Goal: Task Accomplishment & Management: Manage account settings

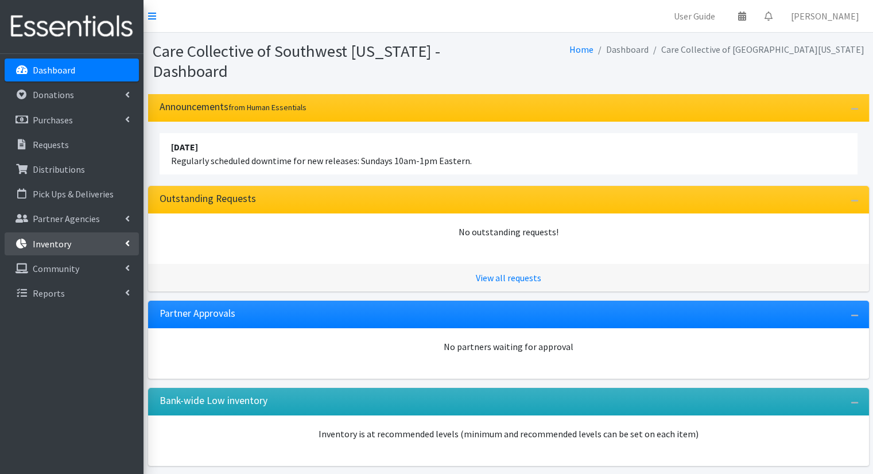
click at [26, 233] on link "Inventory" at bounding box center [72, 244] width 134 height 23
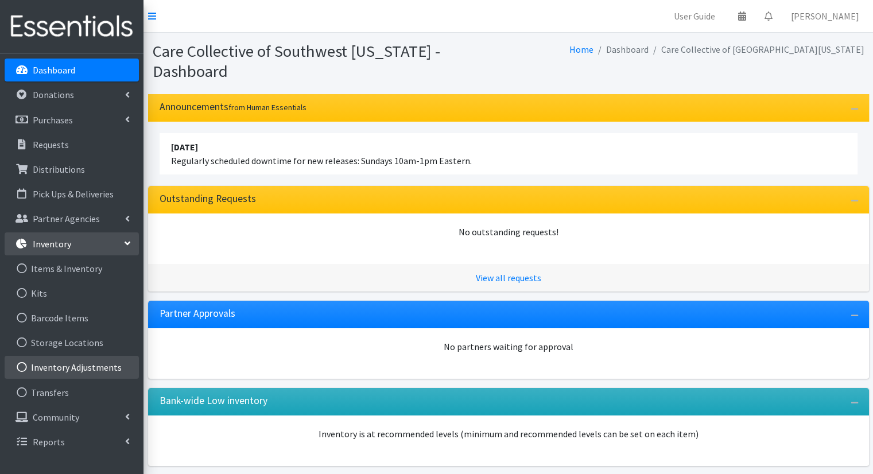
click at [67, 377] on link "Inventory Adjustments" at bounding box center [72, 367] width 134 height 23
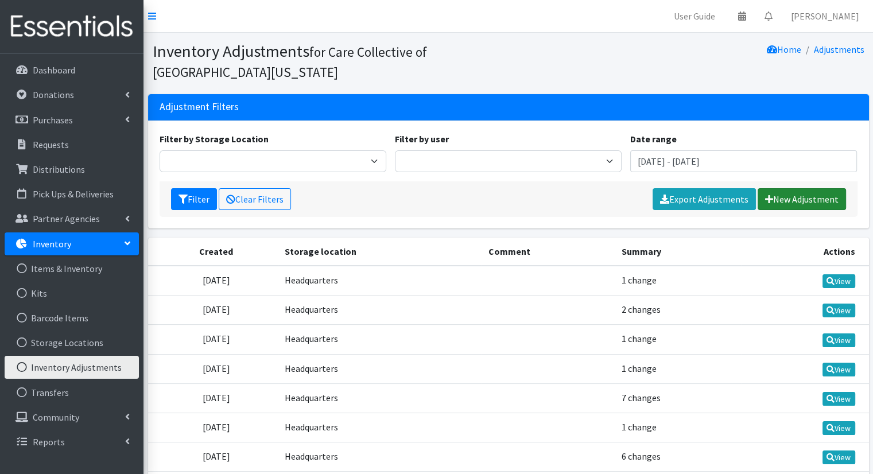
click at [822, 200] on link "New Adjustment" at bounding box center [802, 199] width 88 height 22
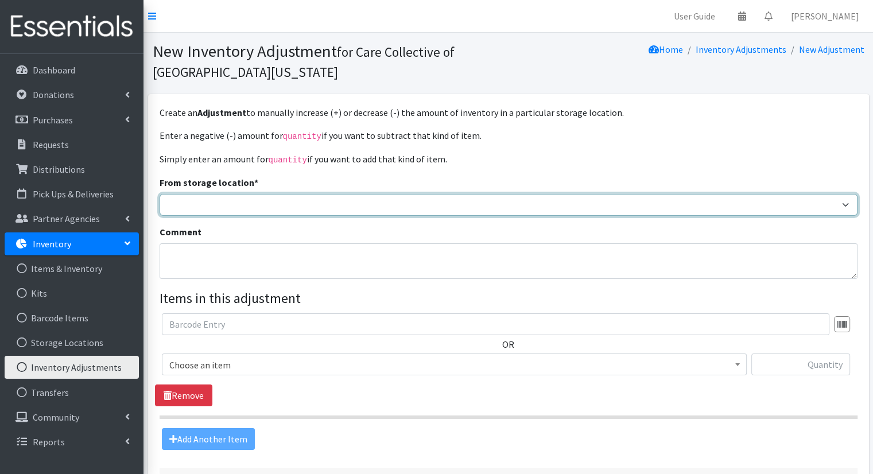
click at [524, 208] on select "Headquarters" at bounding box center [509, 205] width 698 height 22
select select "491"
click at [160, 194] on select "Headquarters" at bounding box center [509, 205] width 698 height 22
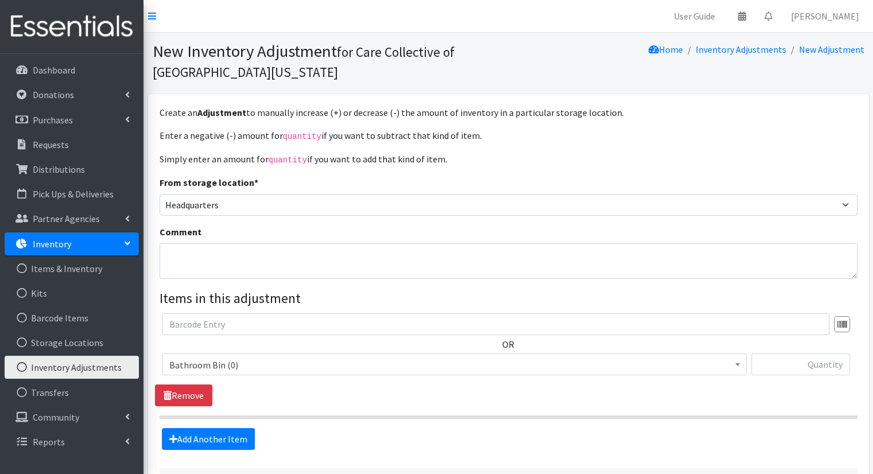
click at [437, 369] on span "Bathroom Bin (0)" at bounding box center [454, 365] width 570 height 16
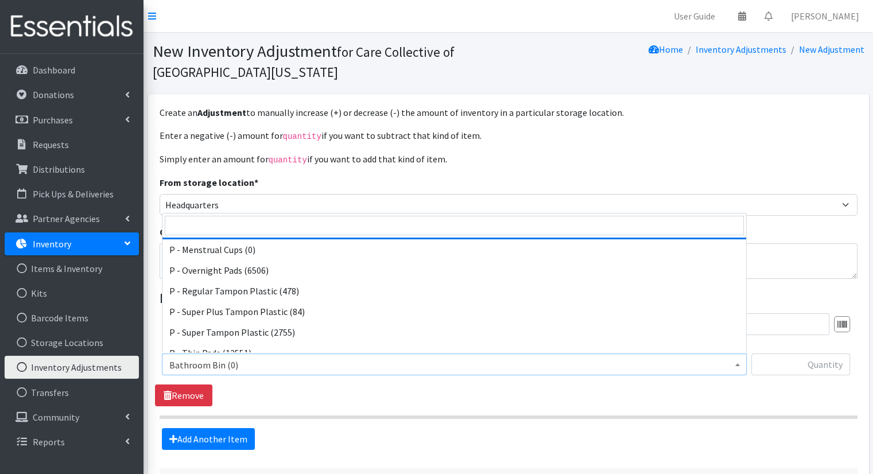
scroll to position [567, 0]
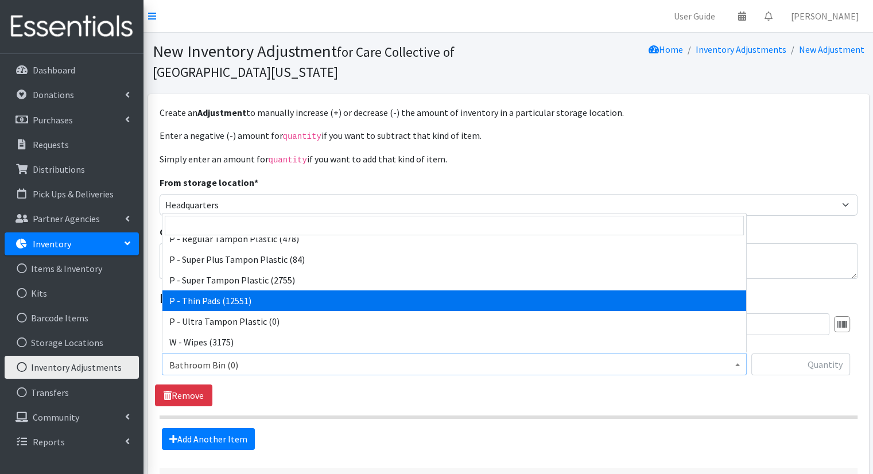
select select "15492"
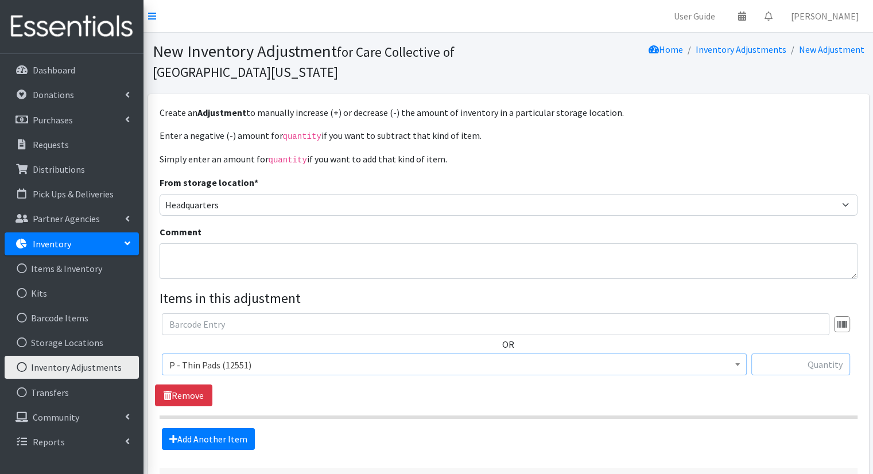
click at [781, 370] on input "text" at bounding box center [801, 365] width 99 height 22
type input "10584"
click at [204, 428] on link "Add Another Item" at bounding box center [208, 439] width 93 height 22
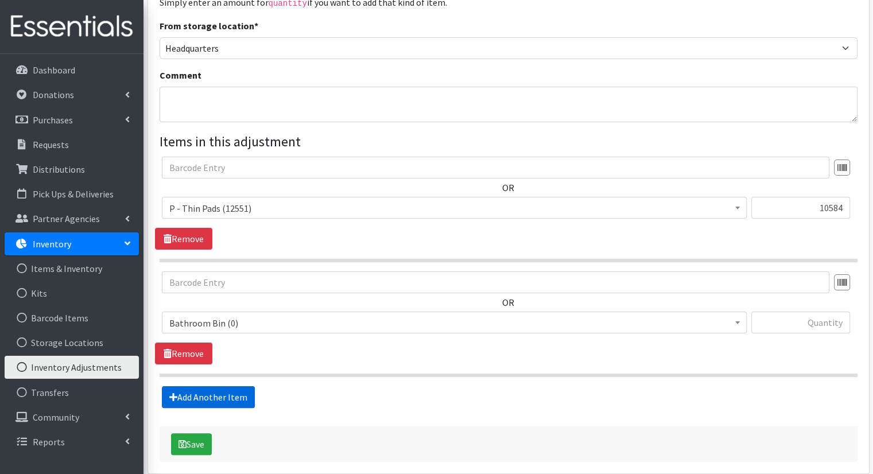
scroll to position [206, 0]
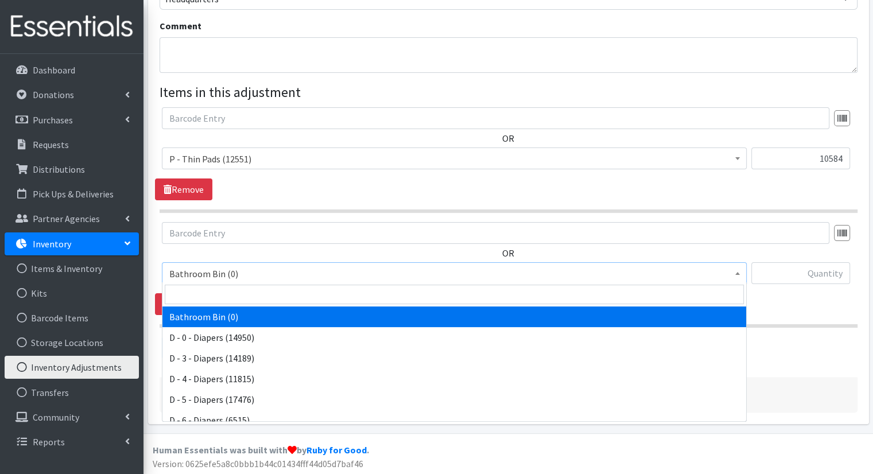
click at [319, 270] on span "Bathroom Bin (0)" at bounding box center [454, 274] width 570 height 16
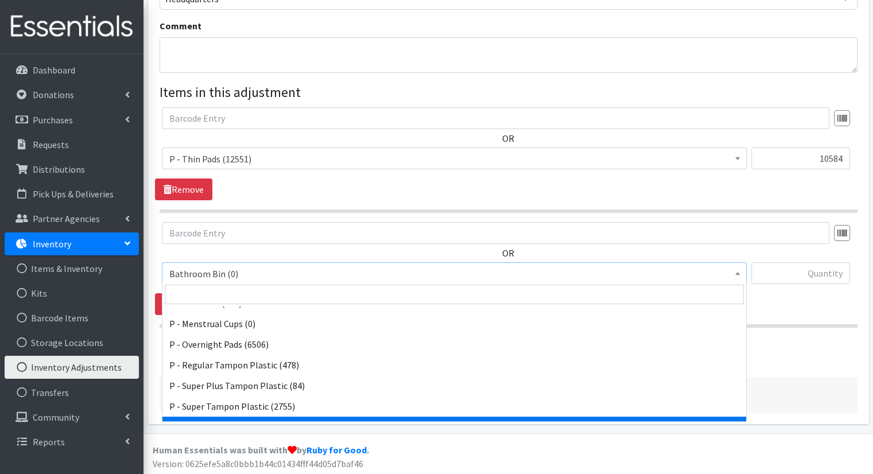
scroll to position [452, 0]
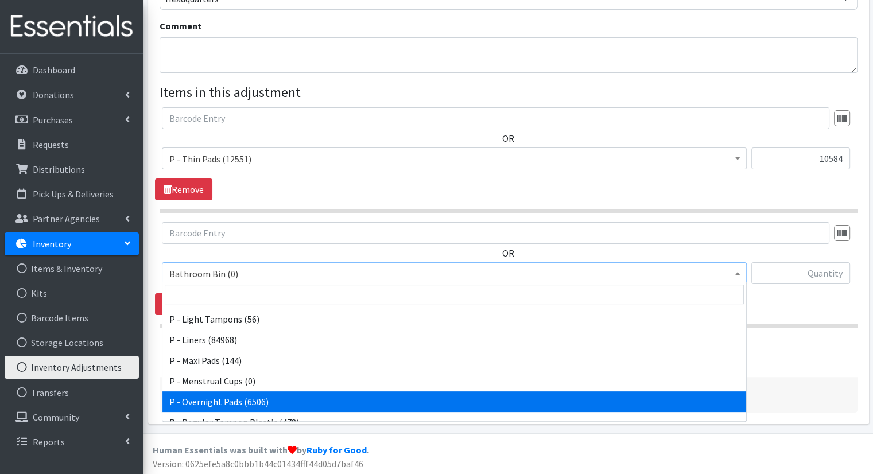
select select "15494"
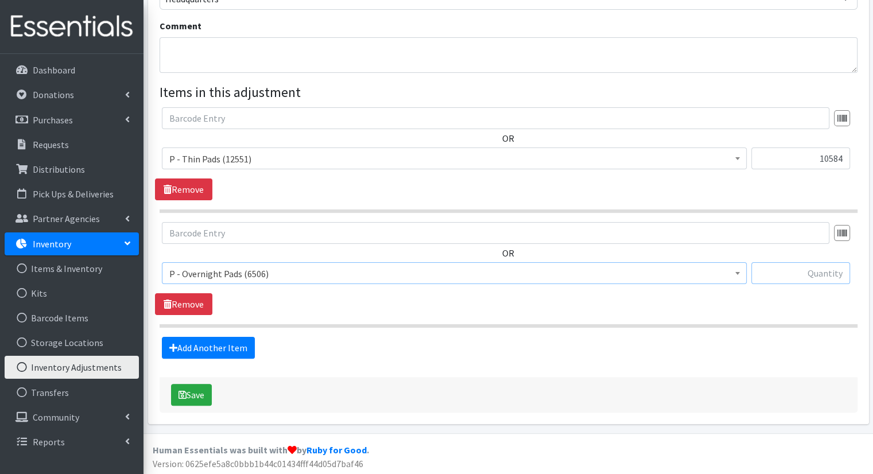
click at [843, 276] on input "text" at bounding box center [801, 273] width 99 height 22
click at [844, 274] on input "text" at bounding box center [801, 273] width 99 height 22
type input "1848"
click at [203, 396] on button "Save" at bounding box center [191, 395] width 41 height 22
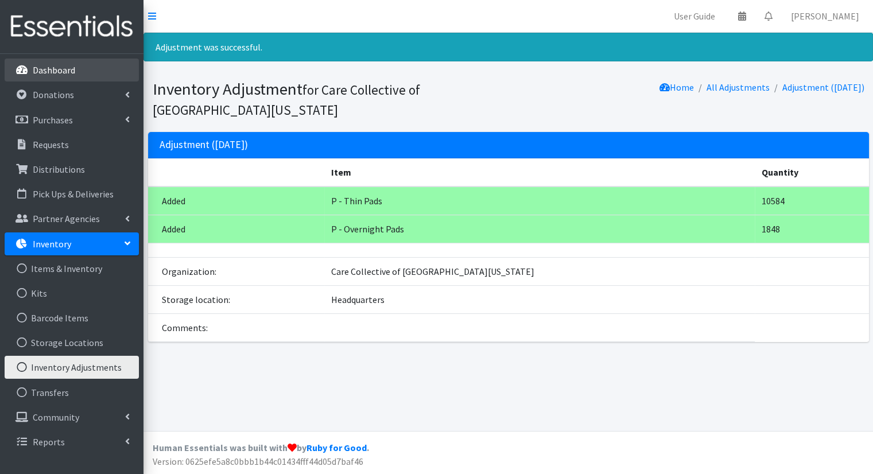
click at [84, 79] on link "Dashboard" at bounding box center [72, 70] width 134 height 23
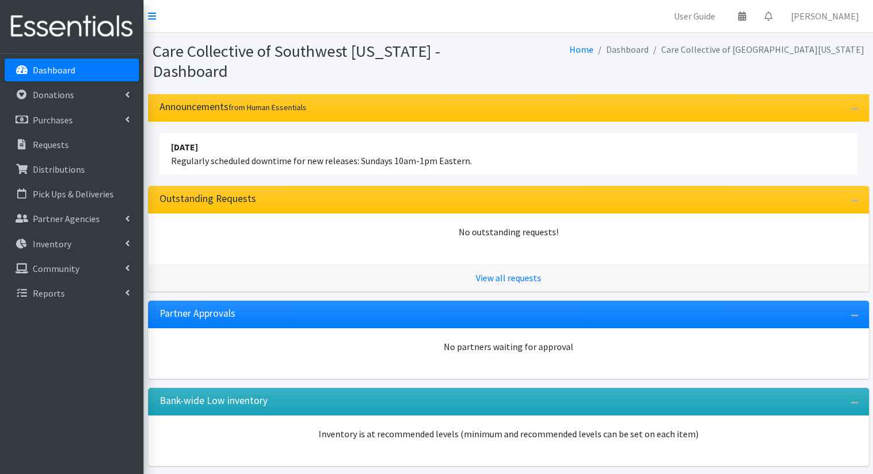
click at [84, 76] on link "Dashboard" at bounding box center [72, 70] width 134 height 23
click at [65, 239] on p "Inventory" at bounding box center [52, 243] width 38 height 11
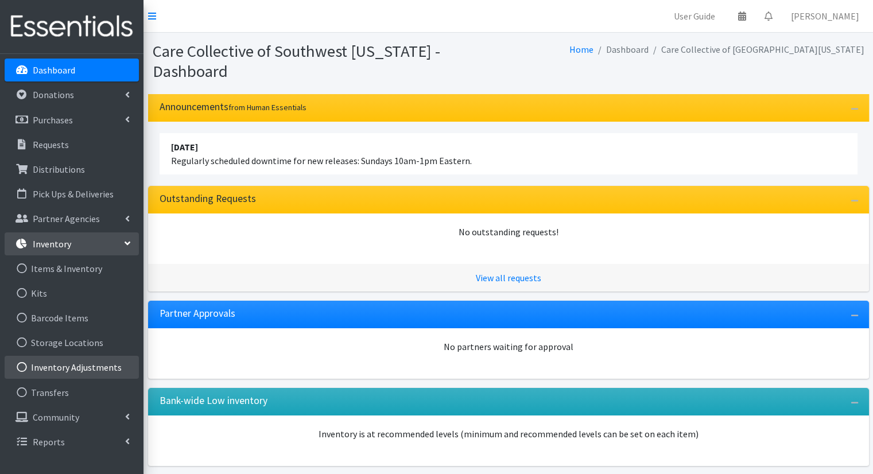
click at [59, 372] on link "Inventory Adjustments" at bounding box center [72, 367] width 134 height 23
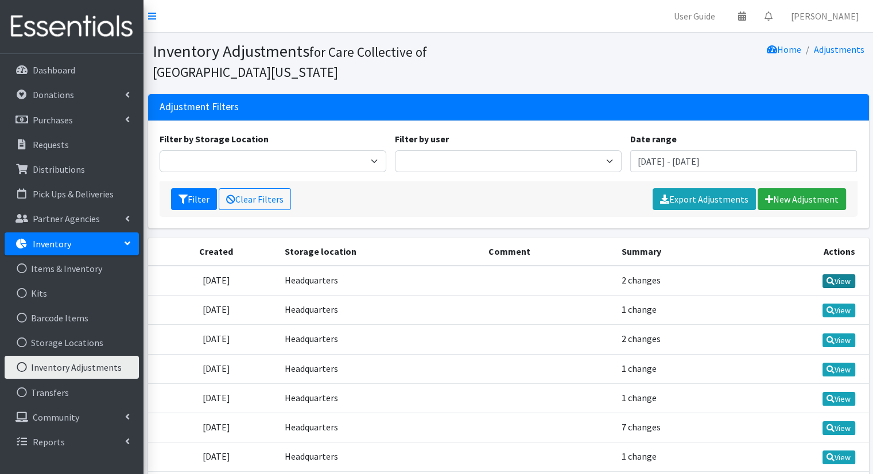
click at [845, 281] on link "View" at bounding box center [839, 281] width 33 height 14
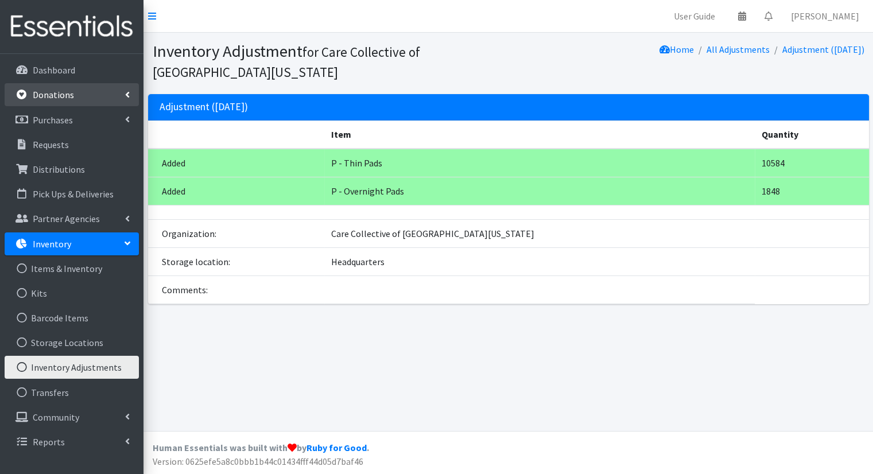
click at [105, 87] on link "Donations" at bounding box center [72, 94] width 134 height 23
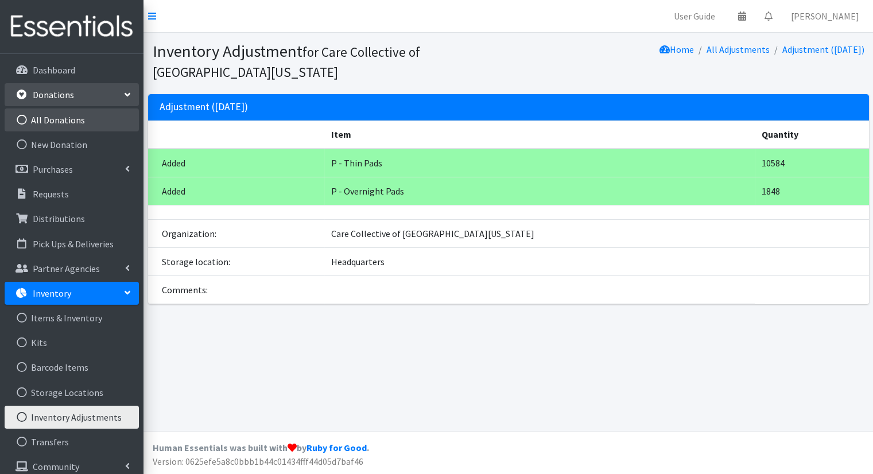
click at [75, 113] on link "All Donations" at bounding box center [72, 120] width 134 height 23
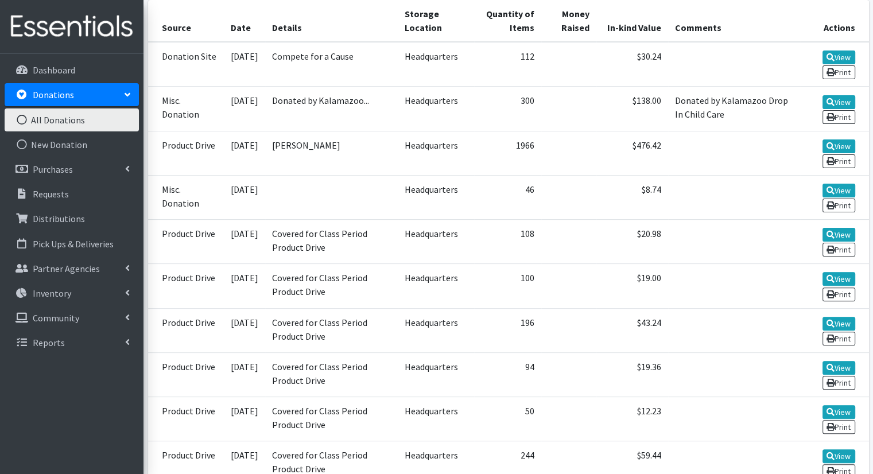
scroll to position [230, 0]
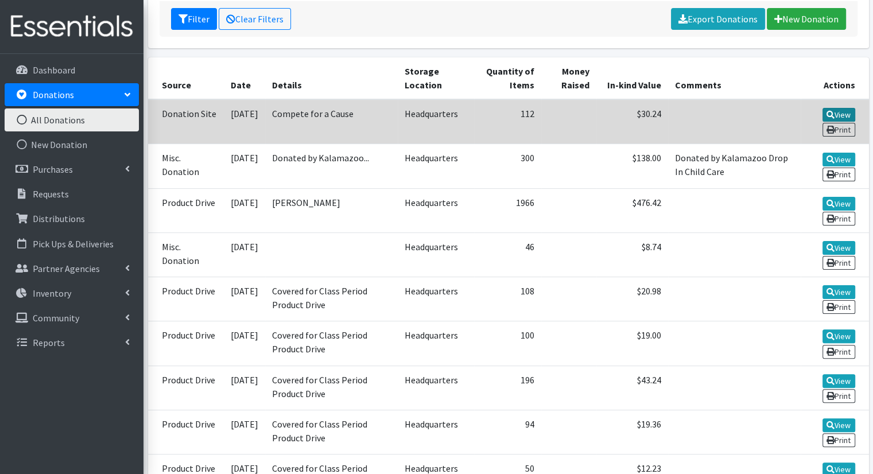
click at [827, 111] on icon at bounding box center [831, 115] width 8 height 8
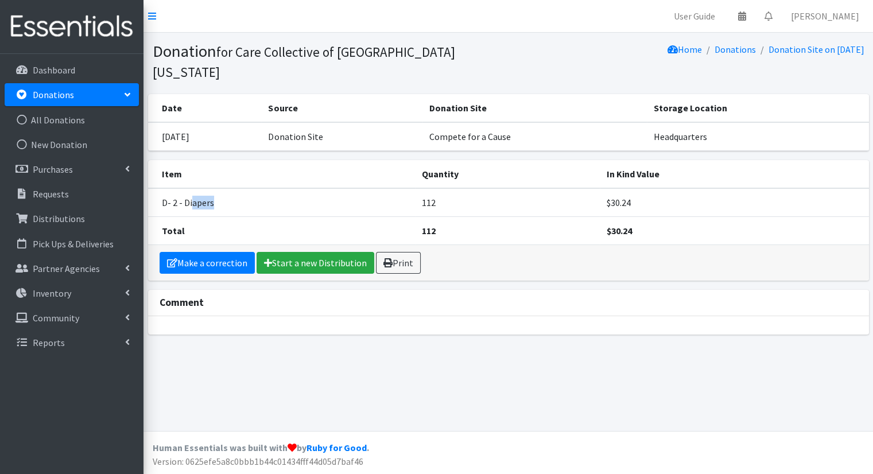
drag, startPoint x: 226, startPoint y: 188, endPoint x: 191, endPoint y: 182, distance: 35.0
click at [191, 188] on td "D- 2 - Diapers" at bounding box center [281, 202] width 267 height 29
click at [79, 95] on link "Donations" at bounding box center [72, 94] width 134 height 23
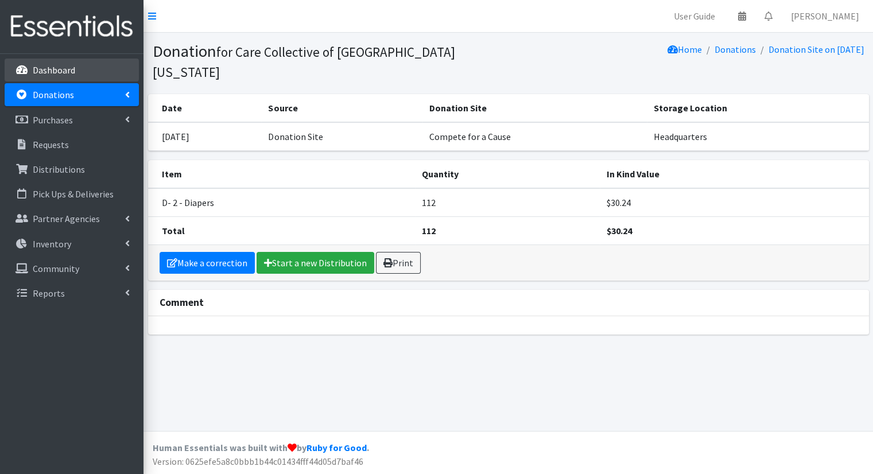
click at [91, 76] on link "Dashboard" at bounding box center [72, 70] width 134 height 23
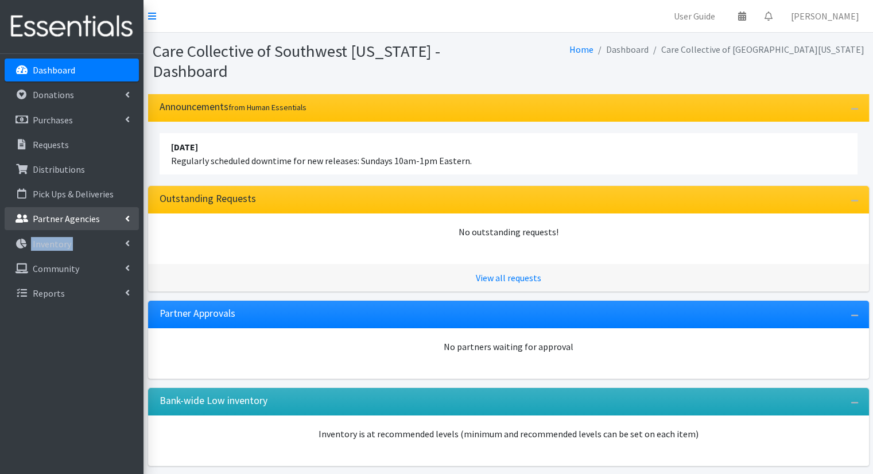
drag, startPoint x: 26, startPoint y: 249, endPoint x: 90, endPoint y: 230, distance: 65.9
click at [30, 247] on div "Dashboard Donations All Donations New Donation Purchases All Purchases New Purc…" at bounding box center [72, 275] width 144 height 442
click at [90, 173] on link "Distributions" at bounding box center [72, 169] width 134 height 23
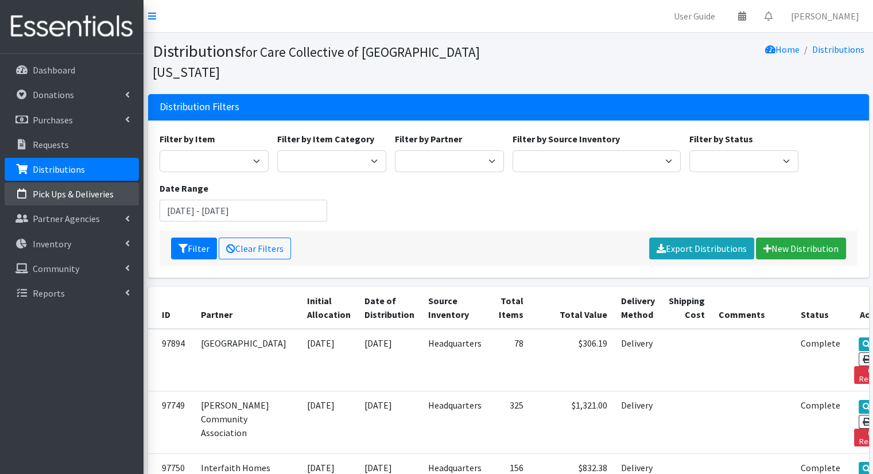
click at [123, 194] on link "Pick Ups & Deliveries" at bounding box center [72, 194] width 134 height 23
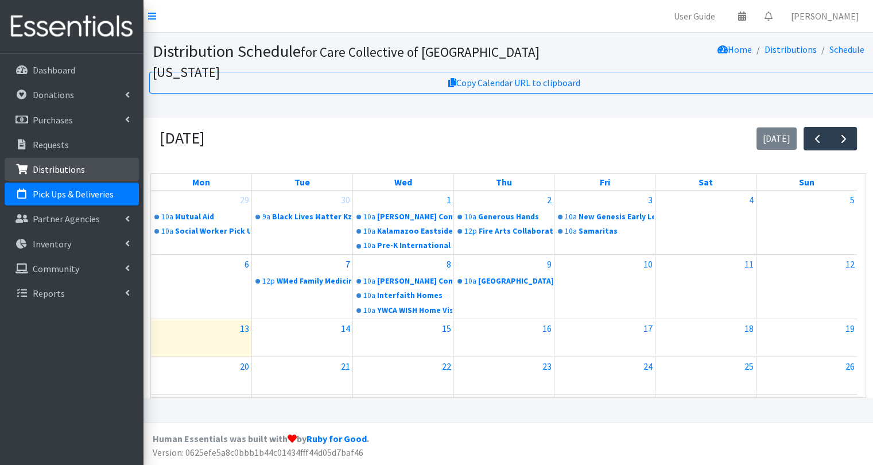
click at [118, 175] on link "Distributions" at bounding box center [72, 169] width 134 height 23
